Goal: Information Seeking & Learning: Learn about a topic

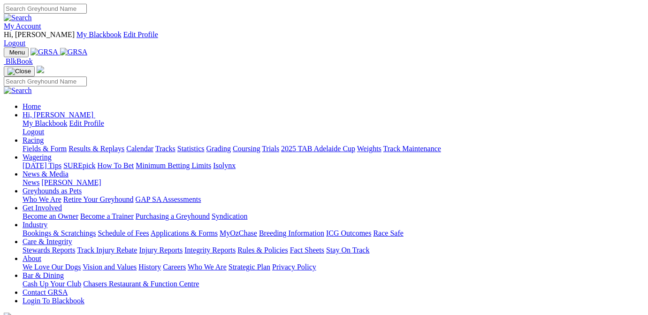
click at [124, 144] on link "Results & Replays" at bounding box center [96, 148] width 56 height 8
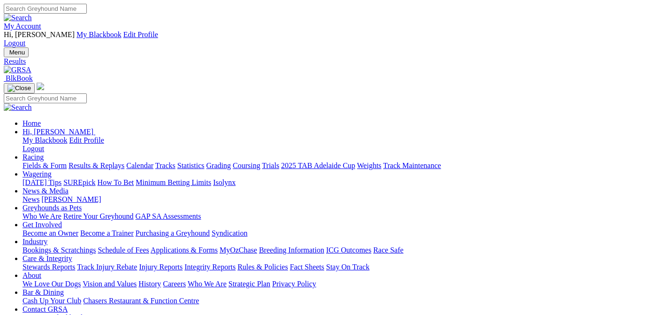
select select "VIC"
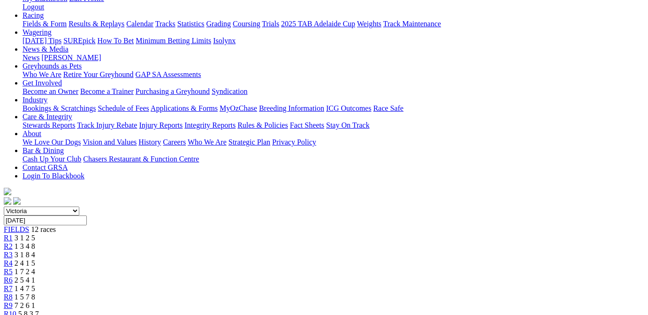
scroll to position [47, 0]
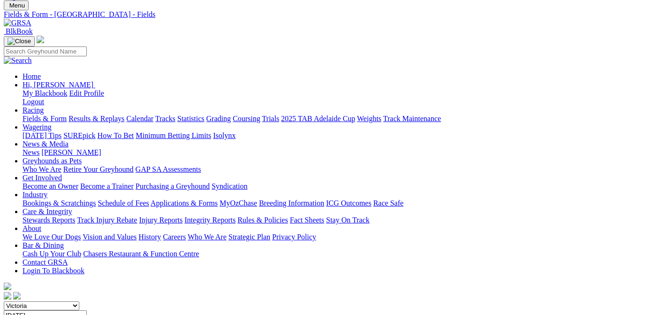
click at [124, 114] on link "Results & Replays" at bounding box center [96, 118] width 56 height 8
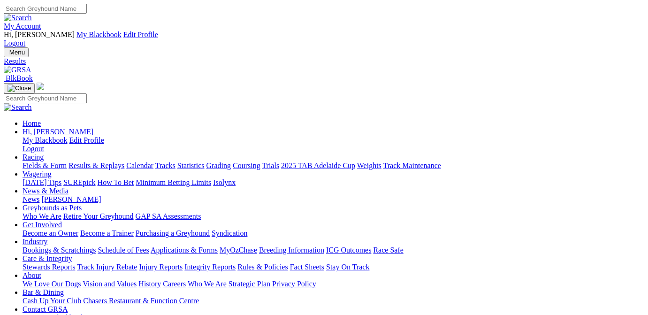
select select "VIC"
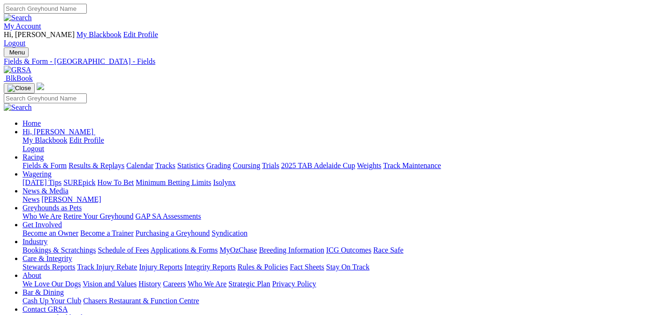
select select "WA"
select select "QLD"
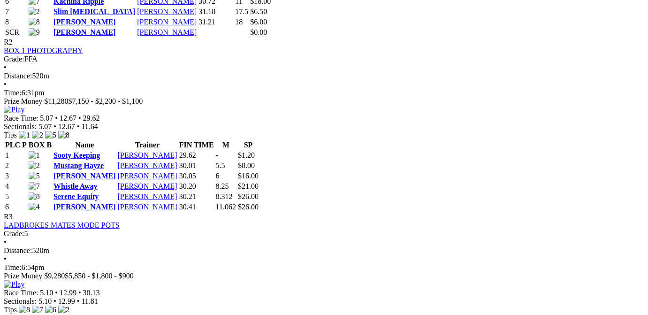
scroll to position [708, 0]
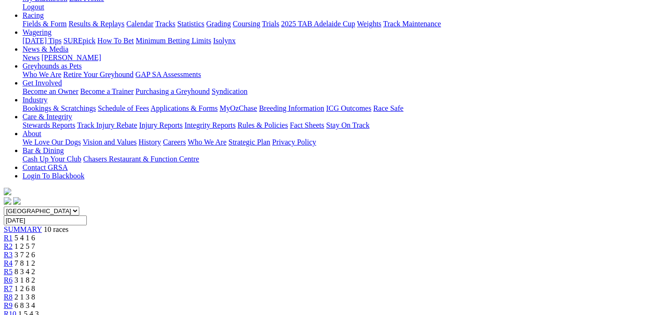
scroll to position [189, 0]
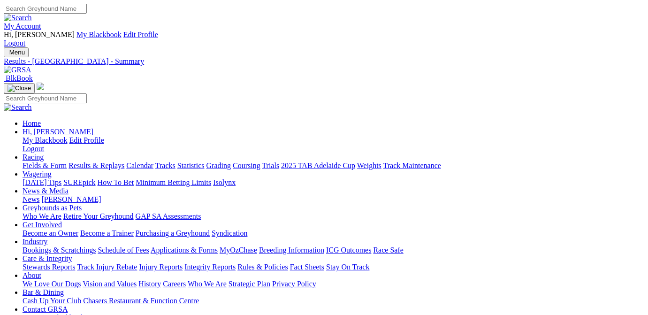
select select "VIC"
